Goal: Leave review/rating: Leave review/rating

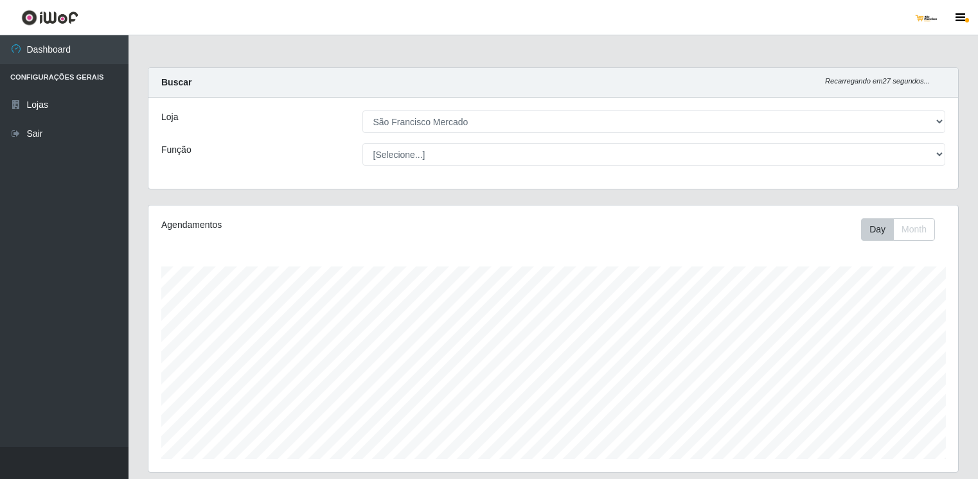
select select "168"
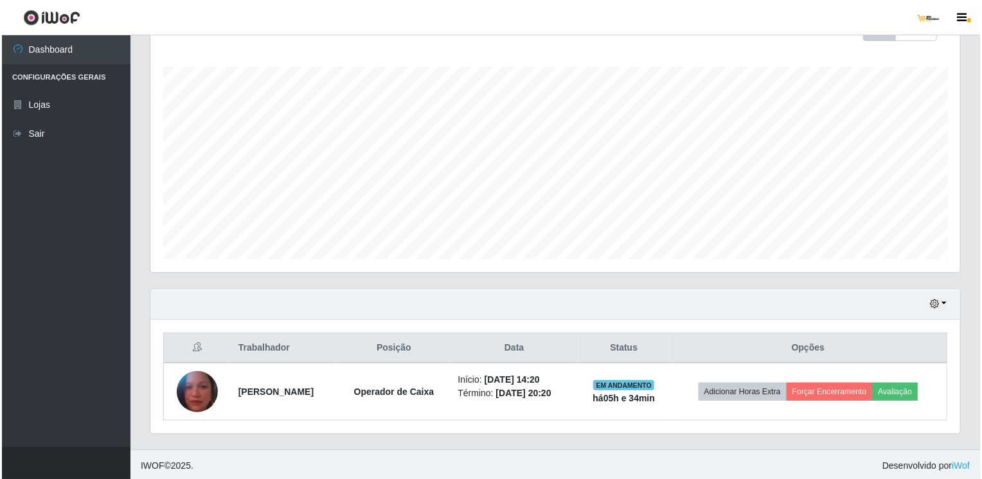
scroll to position [267, 810]
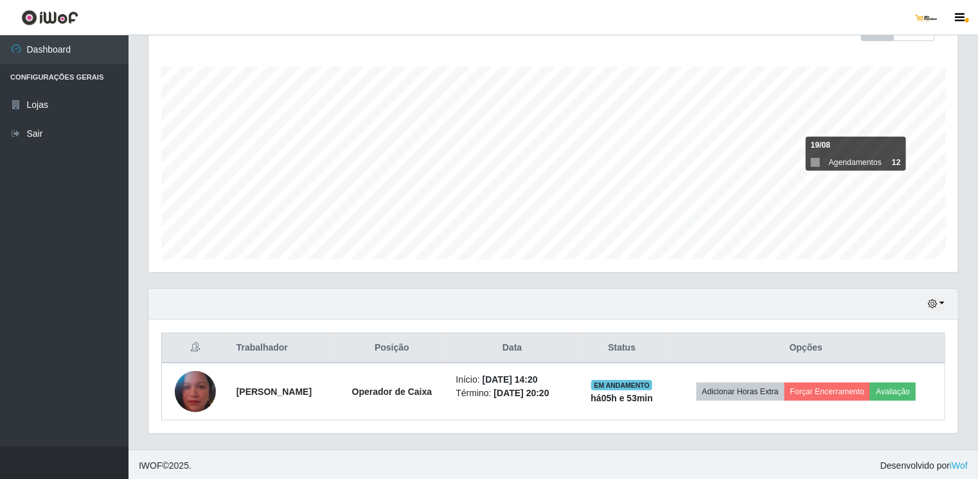
click at [897, 439] on div "Hoje 1 dia 3 dias 1 Semana Não encerrados Trabalhador Posição Data Status Opçõe…" at bounding box center [553, 369] width 830 height 161
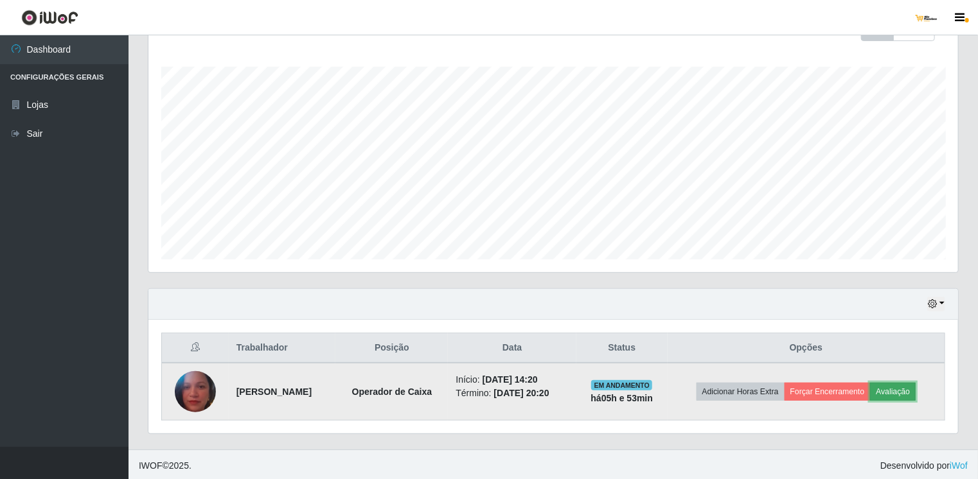
click at [906, 388] on button "Avaliação" at bounding box center [893, 392] width 46 height 18
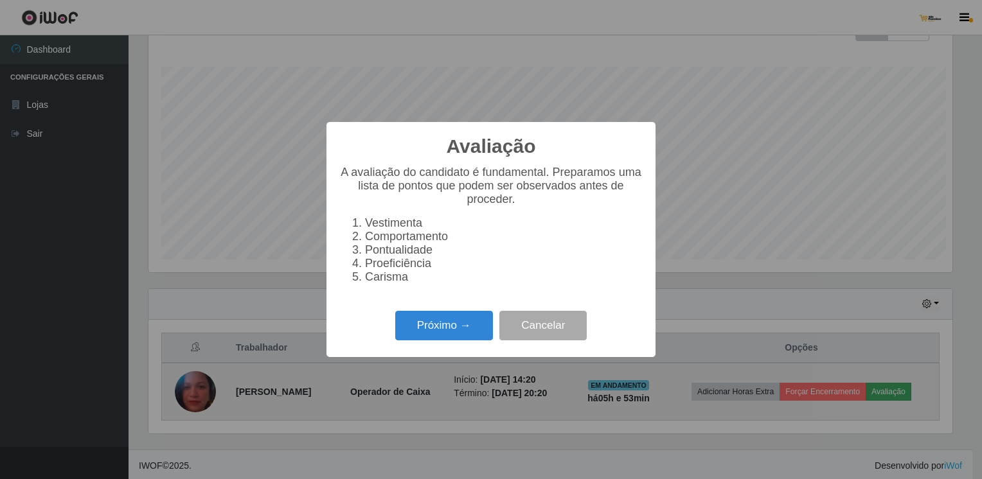
scroll to position [267, 805]
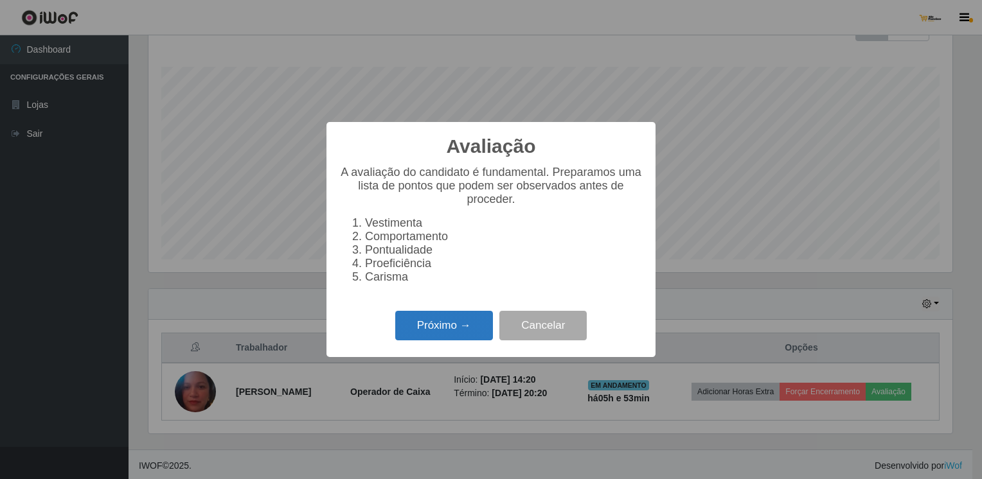
click at [425, 326] on button "Próximo →" at bounding box center [444, 326] width 98 height 30
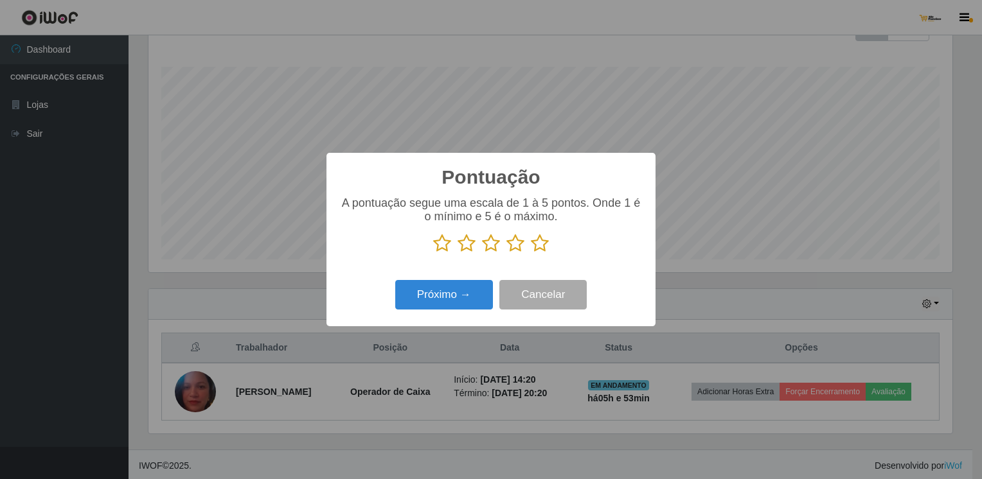
scroll to position [642494, 641956]
click at [513, 245] on icon at bounding box center [515, 243] width 18 height 19
click at [506, 253] on input "radio" at bounding box center [506, 253] width 0 height 0
click at [482, 300] on button "Próximo →" at bounding box center [444, 295] width 98 height 30
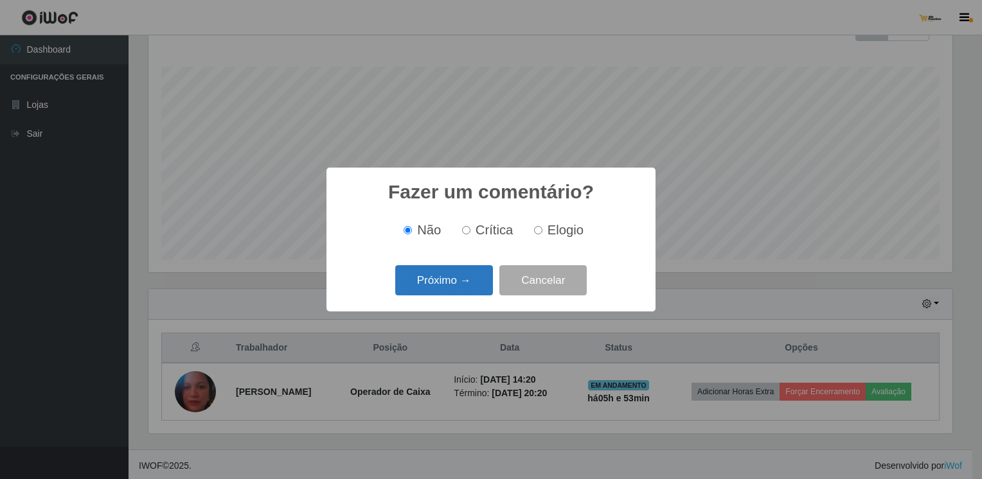
click at [488, 288] on button "Próximo →" at bounding box center [444, 280] width 98 height 30
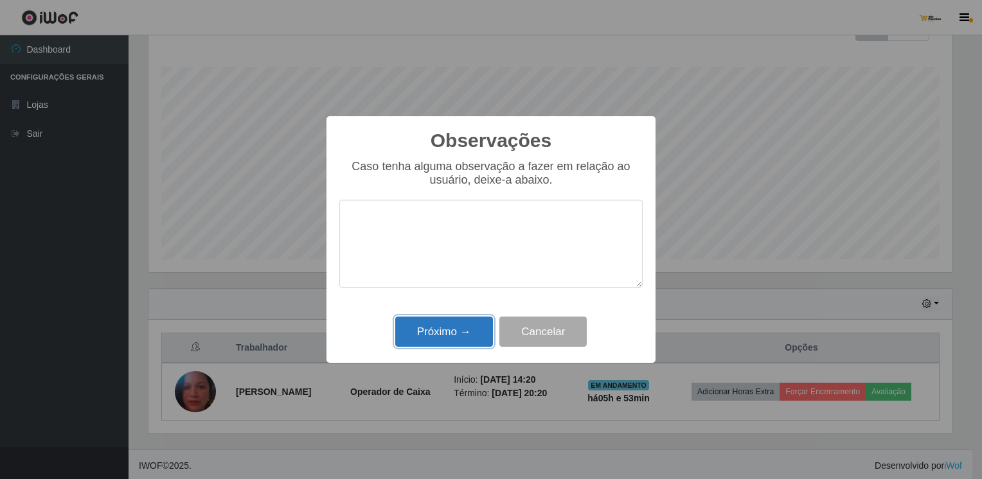
click at [463, 334] on button "Próximo →" at bounding box center [444, 332] width 98 height 30
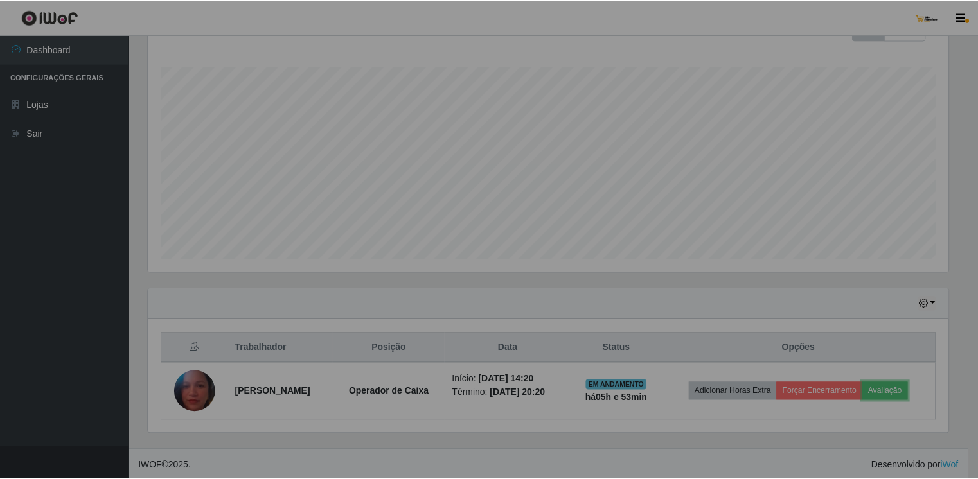
scroll to position [267, 810]
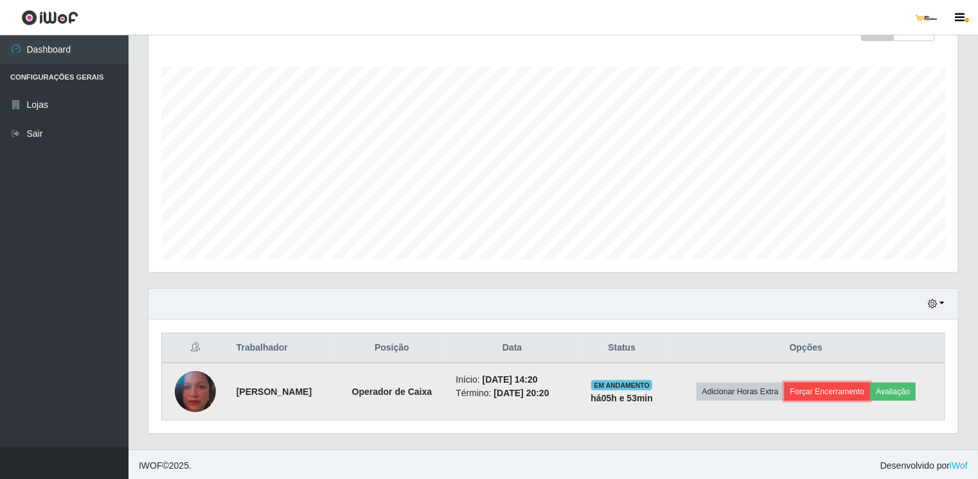
click at [824, 391] on button "Forçar Encerramento" at bounding box center [828, 392] width 86 height 18
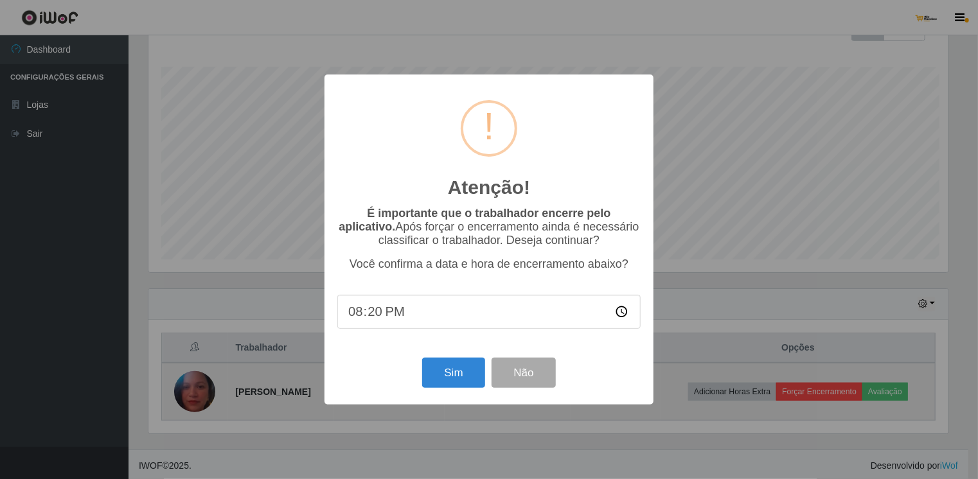
scroll to position [267, 805]
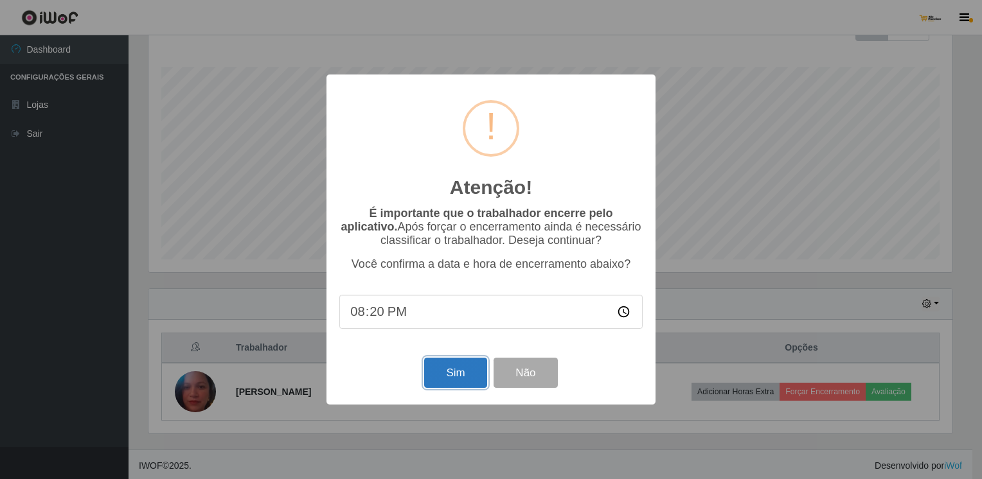
click at [464, 386] on button "Sim" at bounding box center [455, 373] width 62 height 30
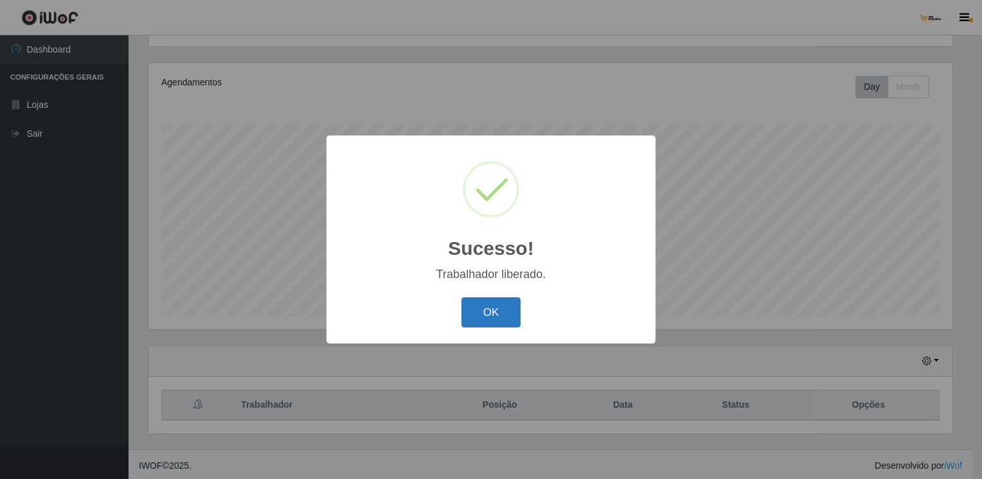
click at [491, 325] on button "OK" at bounding box center [492, 313] width 60 height 30
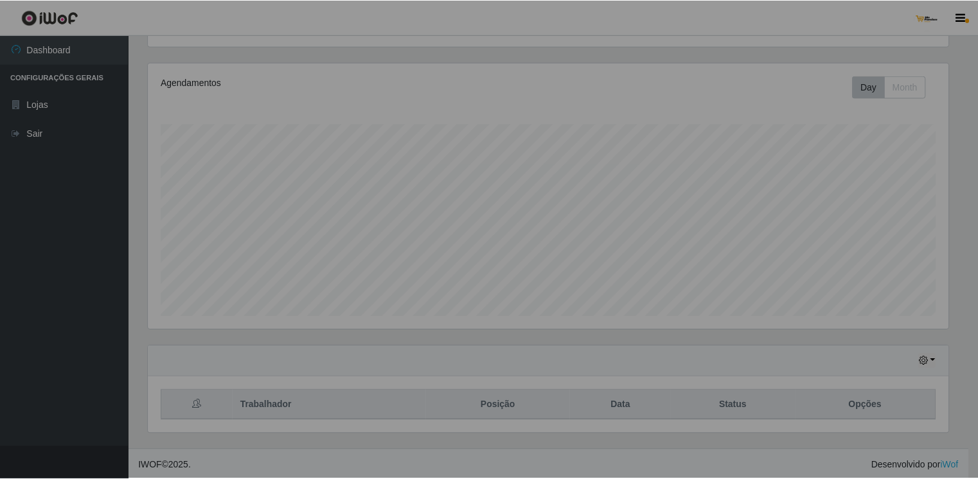
scroll to position [267, 810]
